Goal: Task Accomplishment & Management: Manage account settings

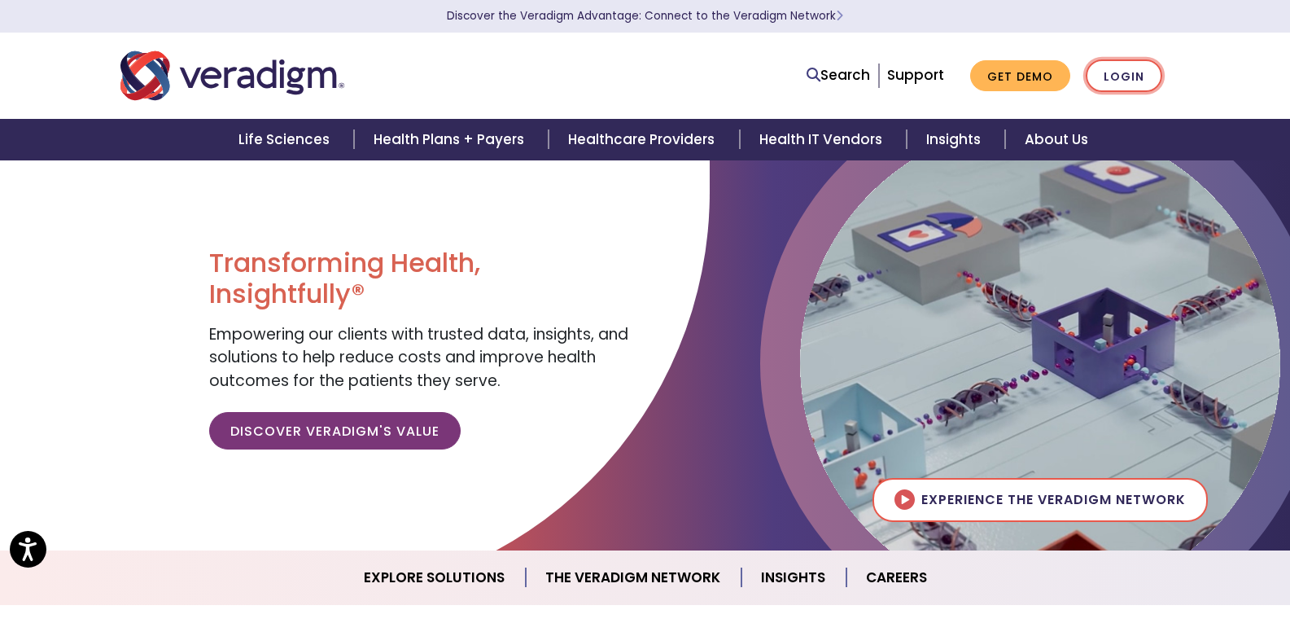
click at [1108, 83] on link "Login" at bounding box center [1124, 75] width 77 height 33
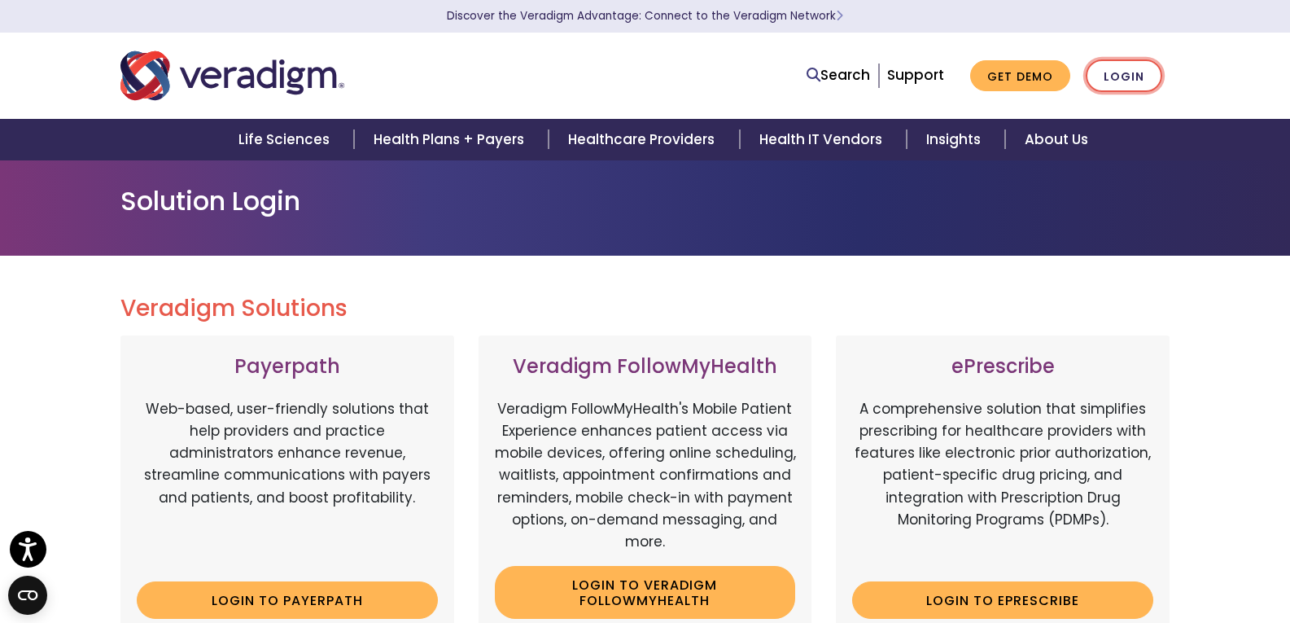
click at [1130, 71] on link "Login" at bounding box center [1124, 75] width 77 height 33
